Goal: Information Seeking & Learning: Check status

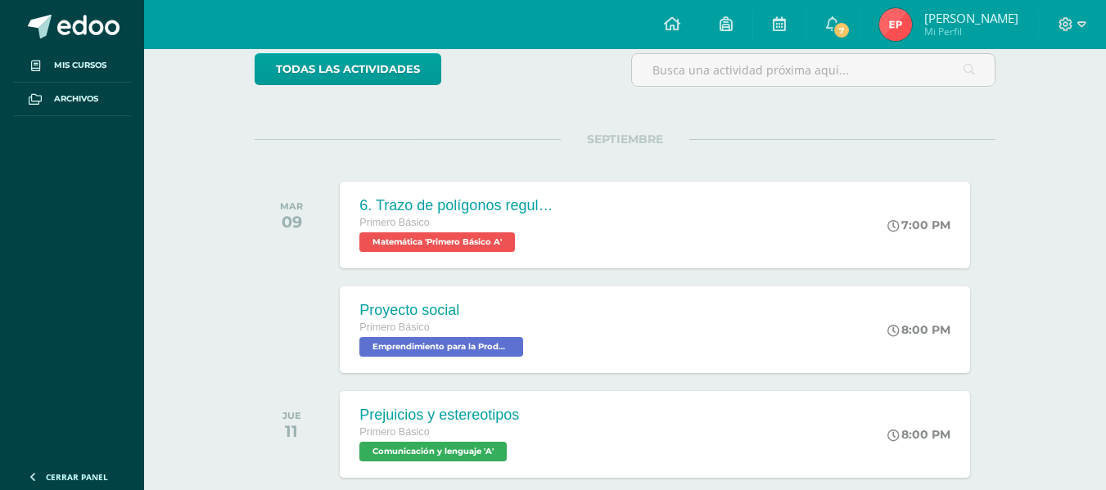
scroll to position [199, 0]
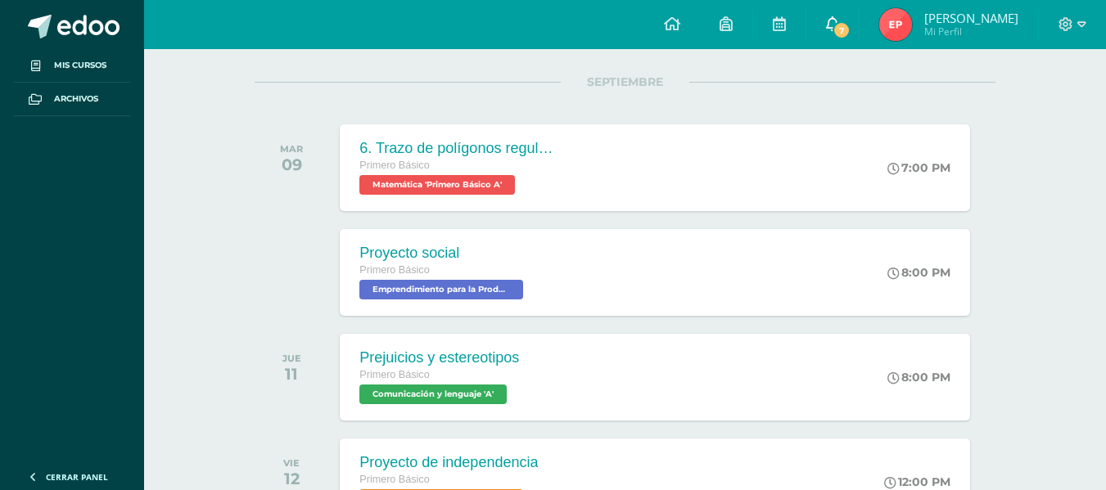
click at [851, 34] on span "7" at bounding box center [842, 30] width 18 height 18
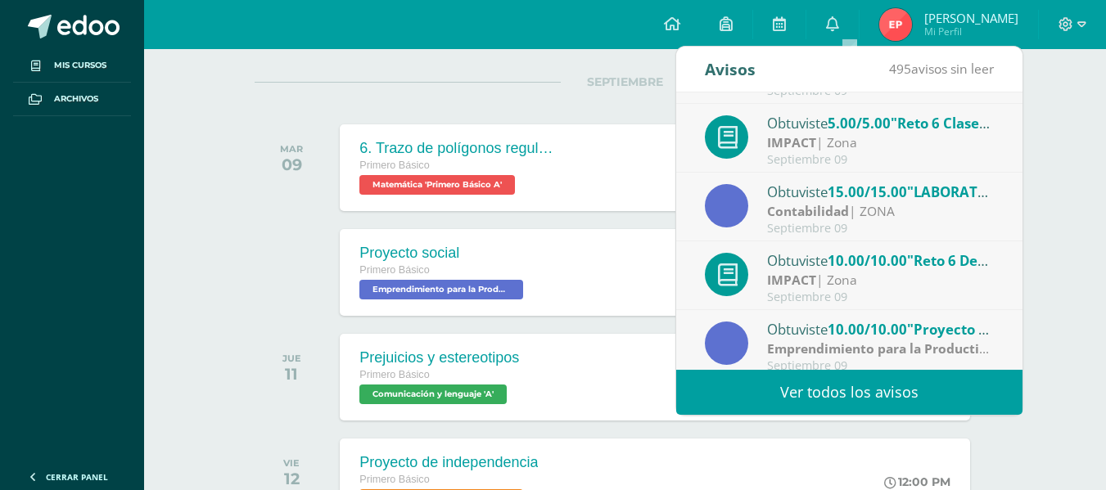
scroll to position [273, 0]
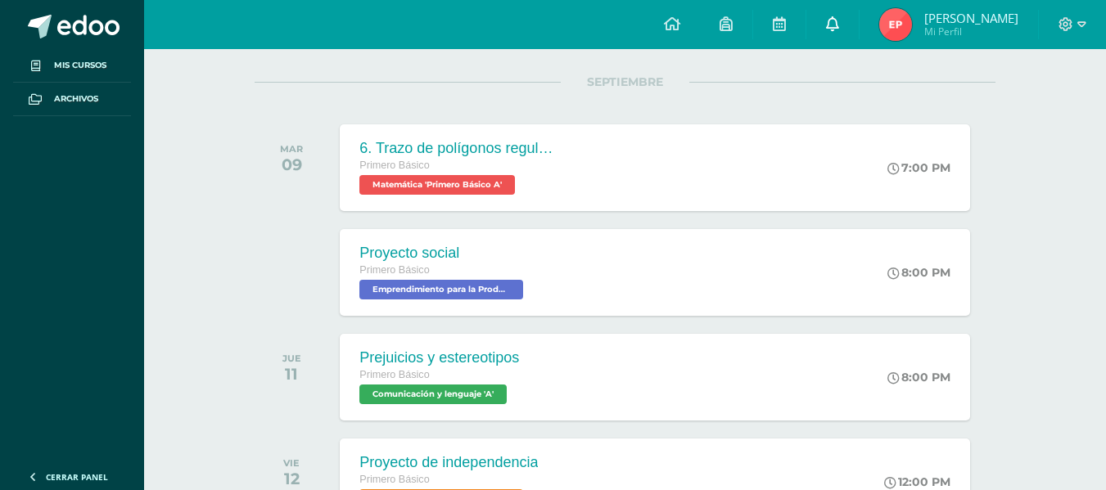
click at [839, 16] on icon at bounding box center [832, 23] width 13 height 15
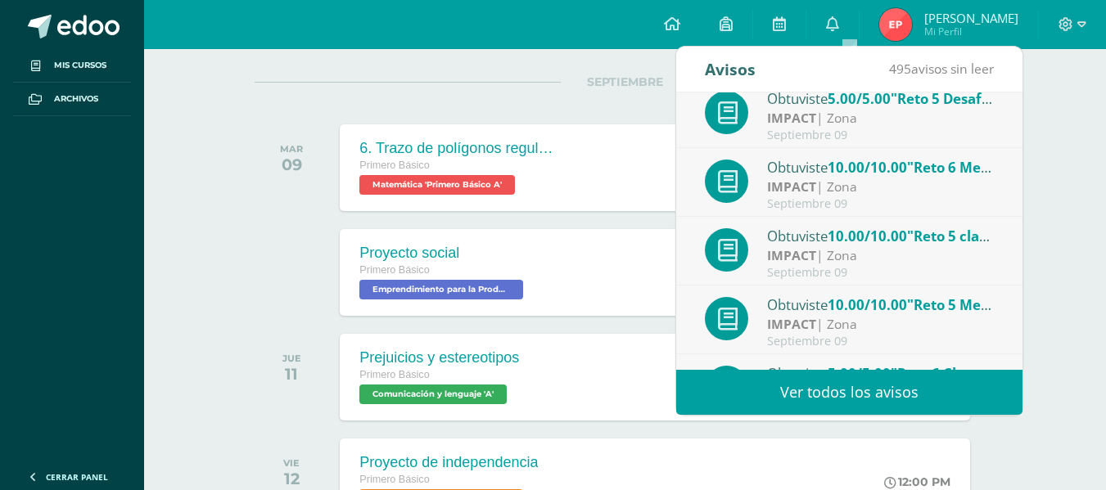
scroll to position [0, 0]
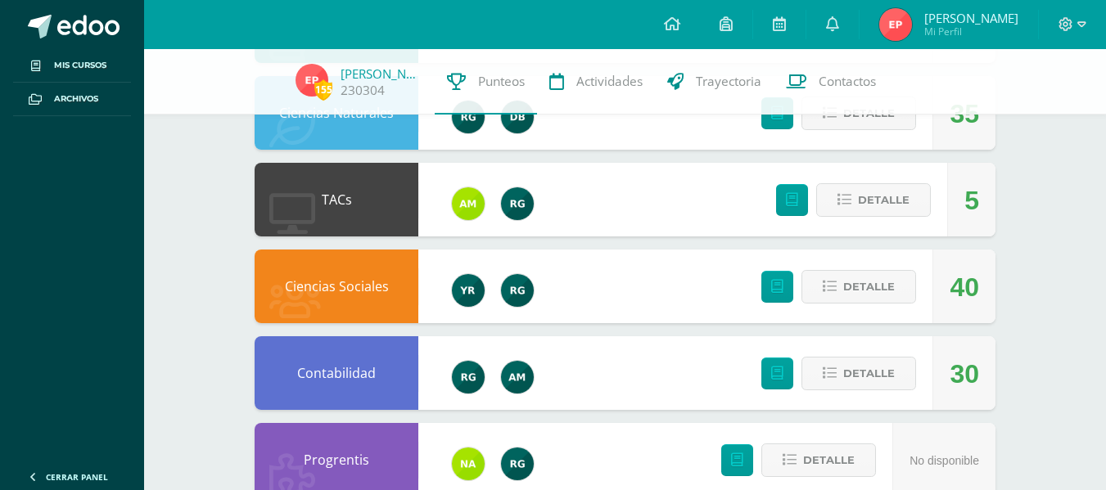
scroll to position [698, 0]
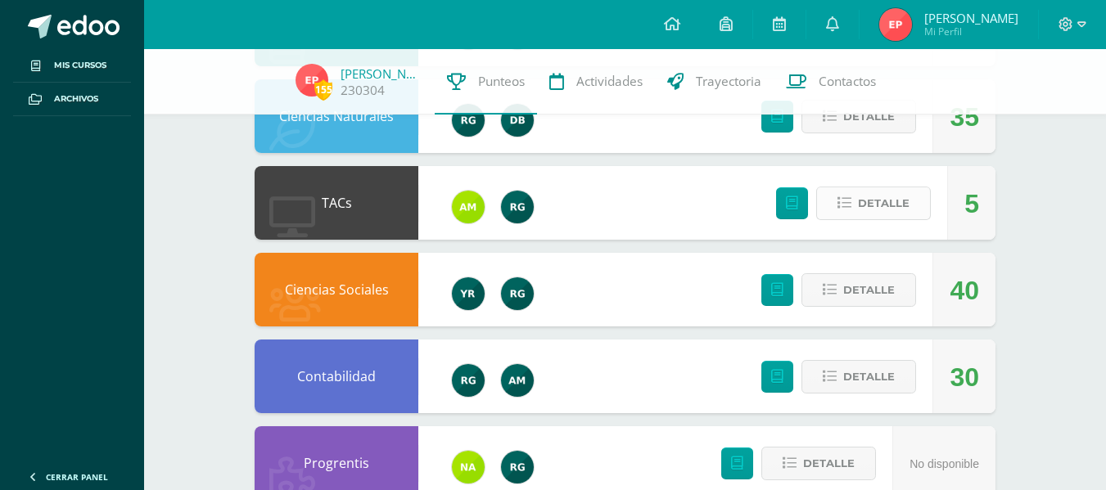
click at [898, 205] on span "Detalle" at bounding box center [884, 203] width 52 height 30
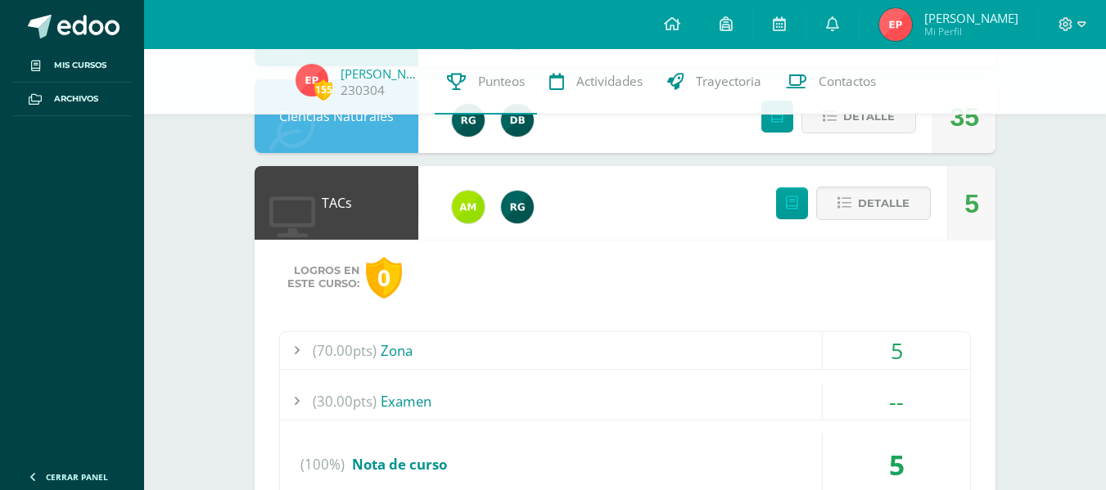
click at [784, 341] on div "(70.00pts) Zona" at bounding box center [625, 350] width 690 height 37
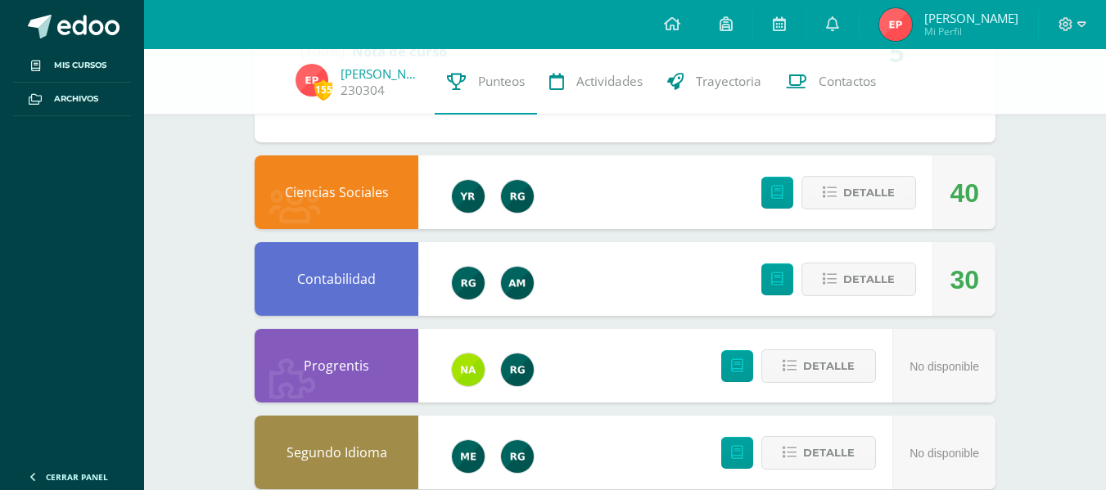
scroll to position [1467, 0]
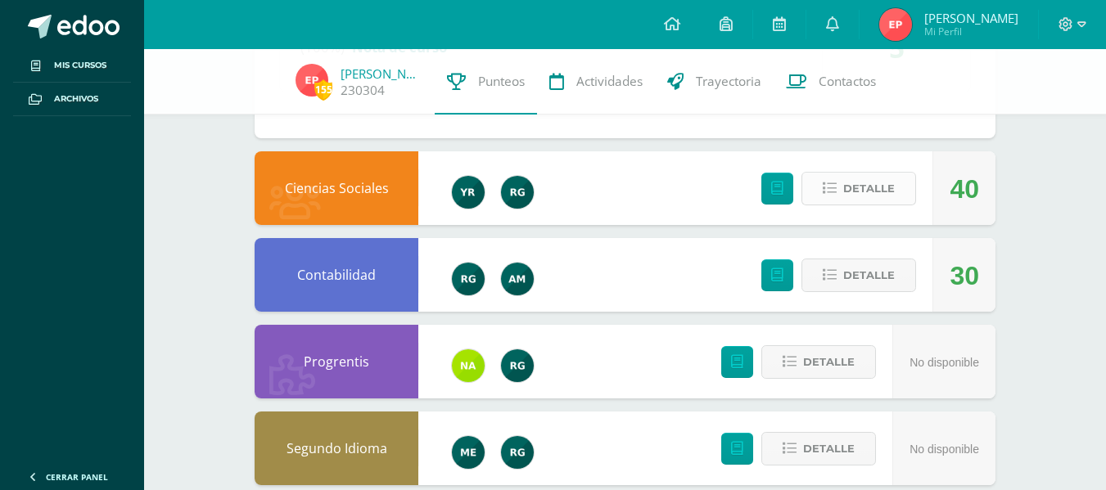
click at [894, 199] on span "Detalle" at bounding box center [869, 189] width 52 height 30
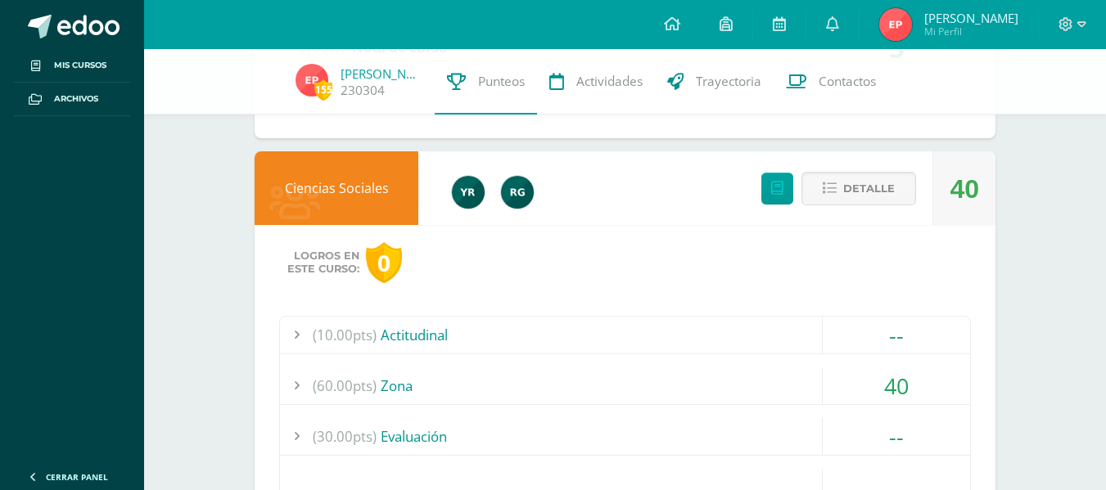
click at [791, 386] on div "(60.00pts) Zona" at bounding box center [625, 386] width 690 height 37
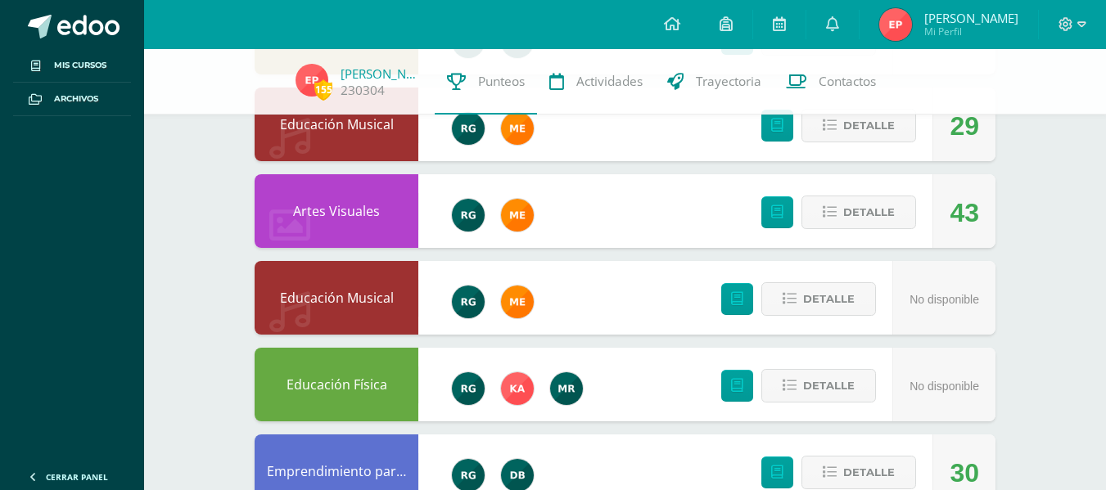
scroll to position [2138, 0]
